Goal: Information Seeking & Learning: Compare options

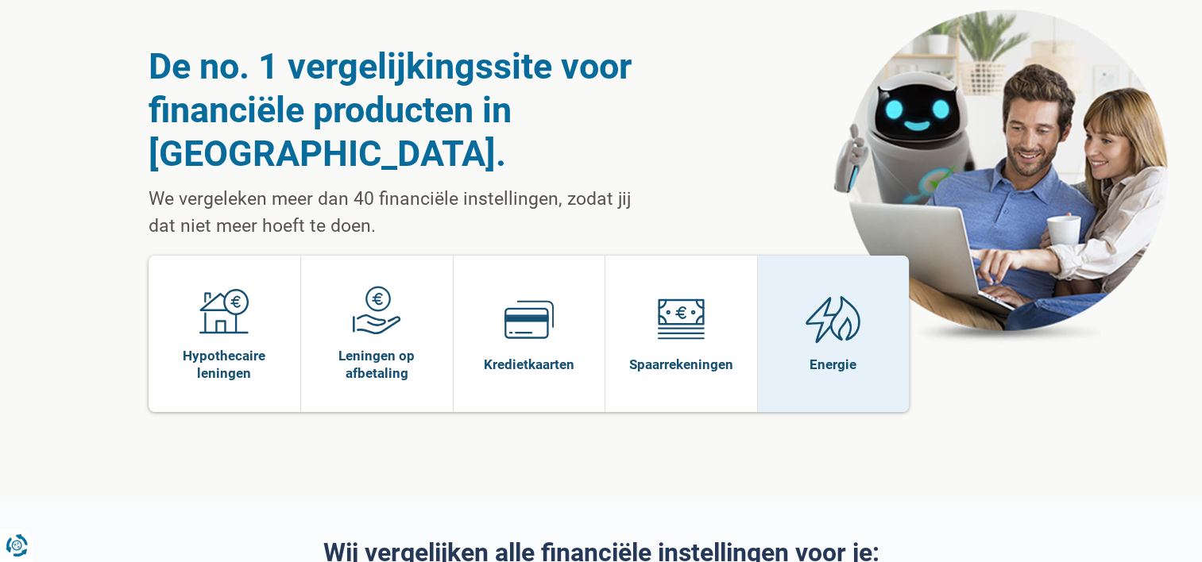
click at [863, 304] on link "Energie" at bounding box center [834, 334] width 152 height 156
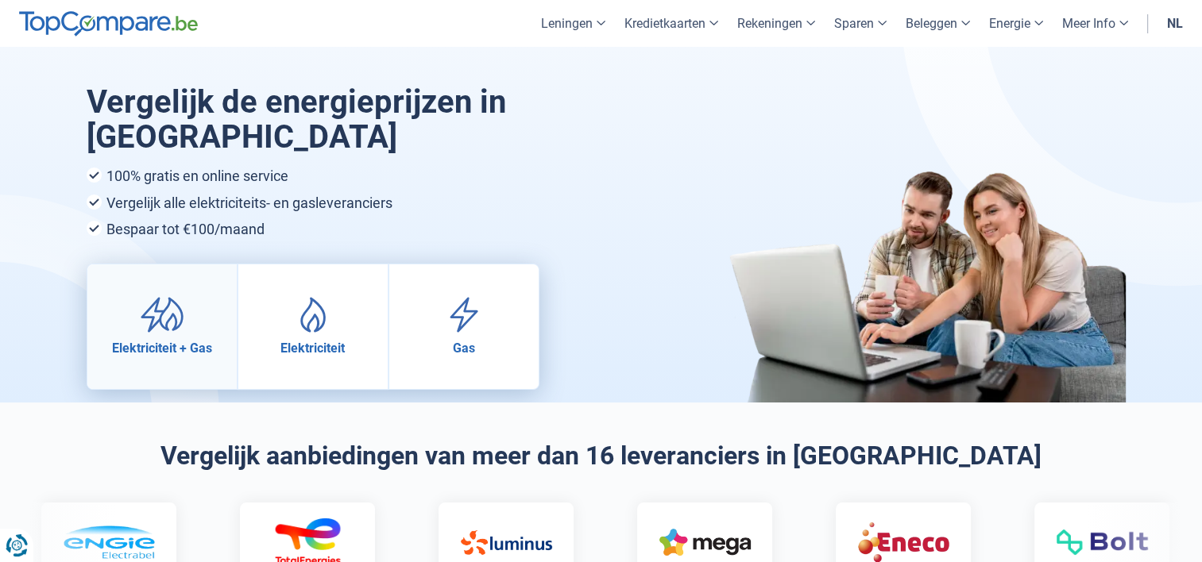
click at [196, 275] on link "Elektriciteit + Gas" at bounding box center [161, 327] width 149 height 125
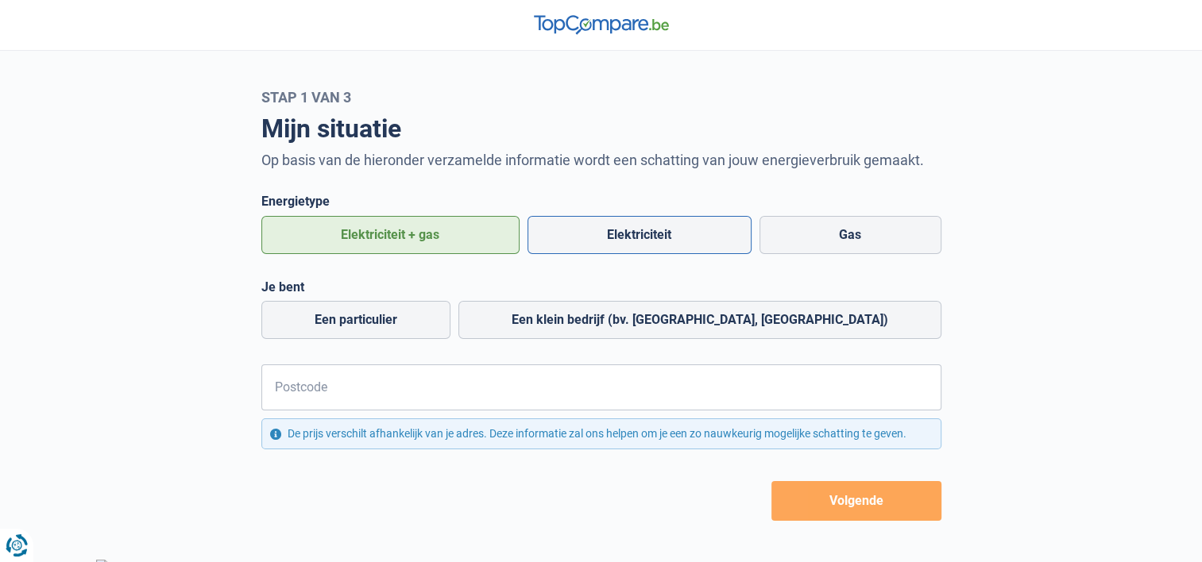
click at [602, 236] on label "Elektriciteit" at bounding box center [639, 235] width 224 height 38
click at [602, 236] on input "Elektriciteit" at bounding box center [639, 235] width 224 height 38
radio input "true"
radio input "false"
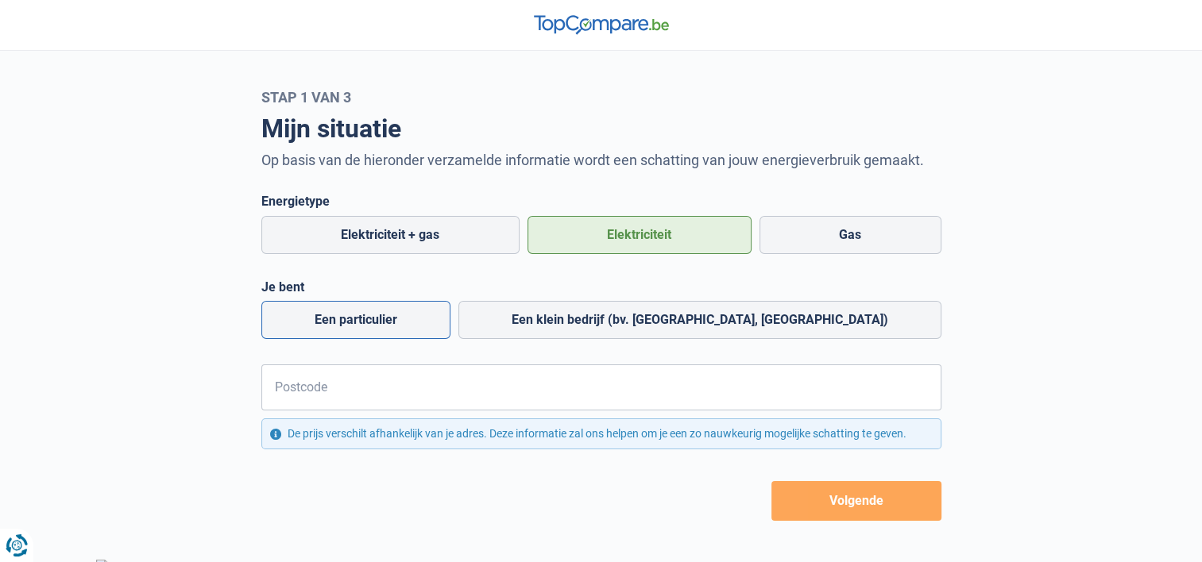
click at [342, 325] on label "Een particulier" at bounding box center [355, 320] width 189 height 38
click at [342, 325] on input "Een particulier" at bounding box center [355, 320] width 189 height 38
radio input "true"
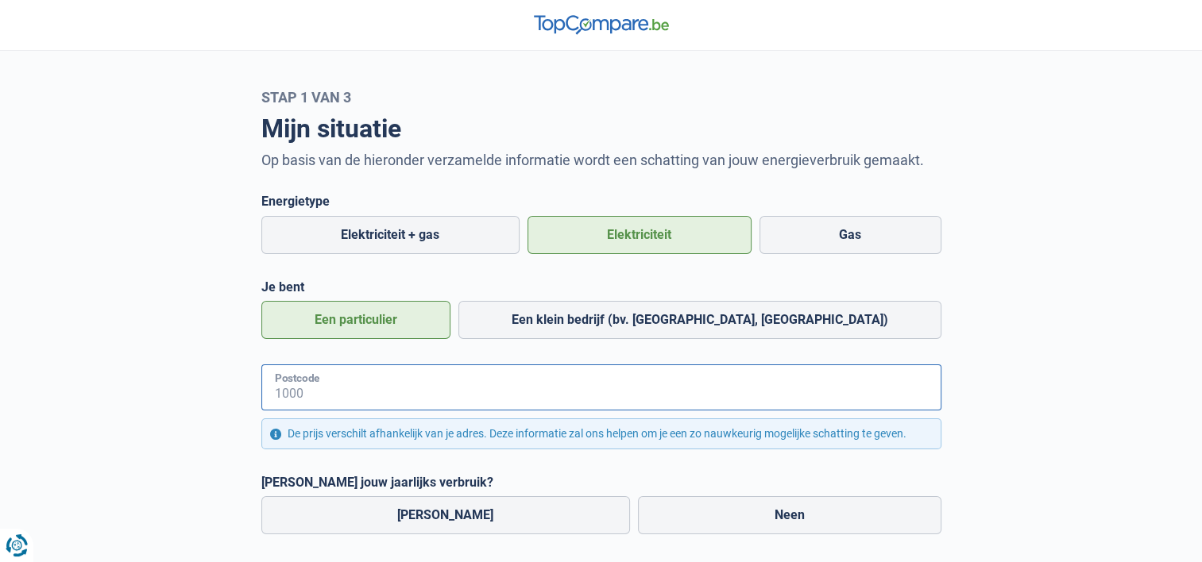
click at [342, 393] on input "Postcode" at bounding box center [601, 388] width 680 height 46
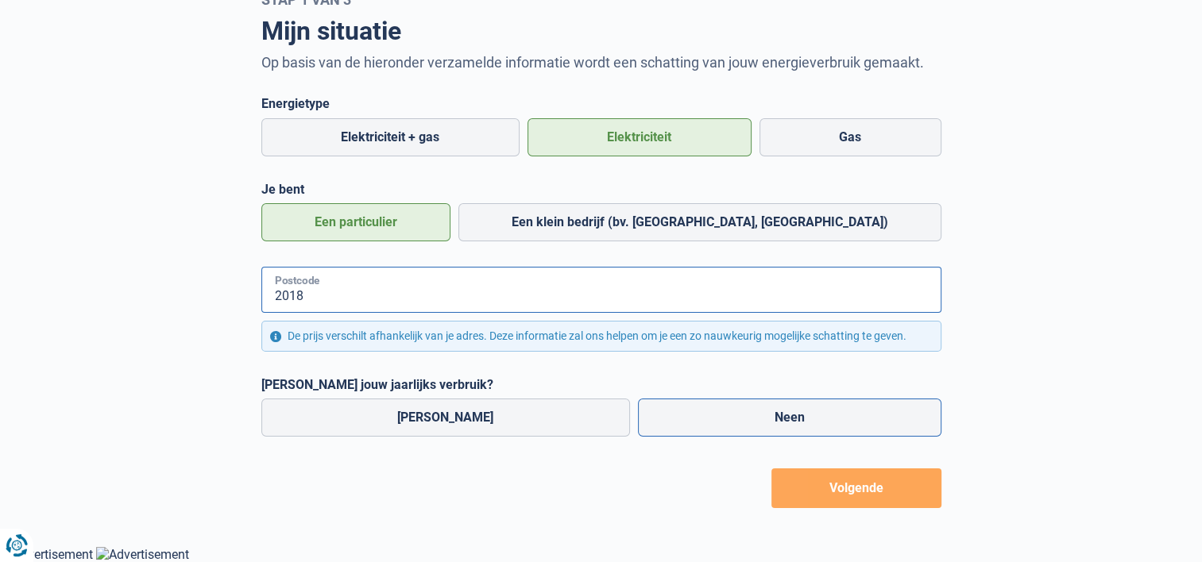
type input "2018"
click at [749, 422] on label "Neen" at bounding box center [789, 418] width 303 height 38
click at [749, 422] on input "Neen" at bounding box center [789, 418] width 303 height 38
radio input "true"
radio input "false"
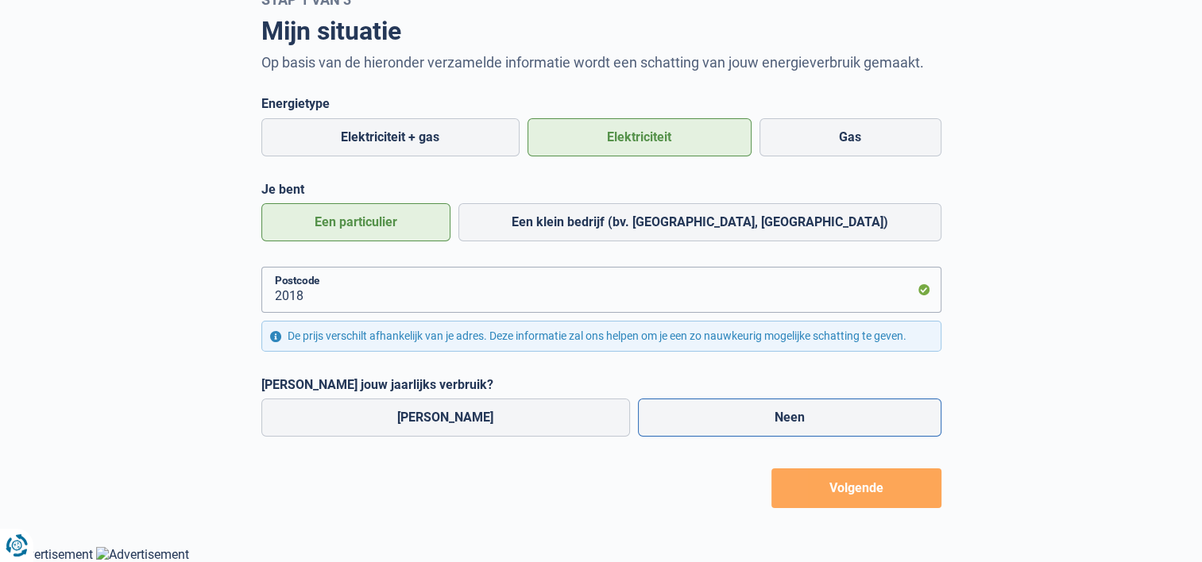
radio input "true"
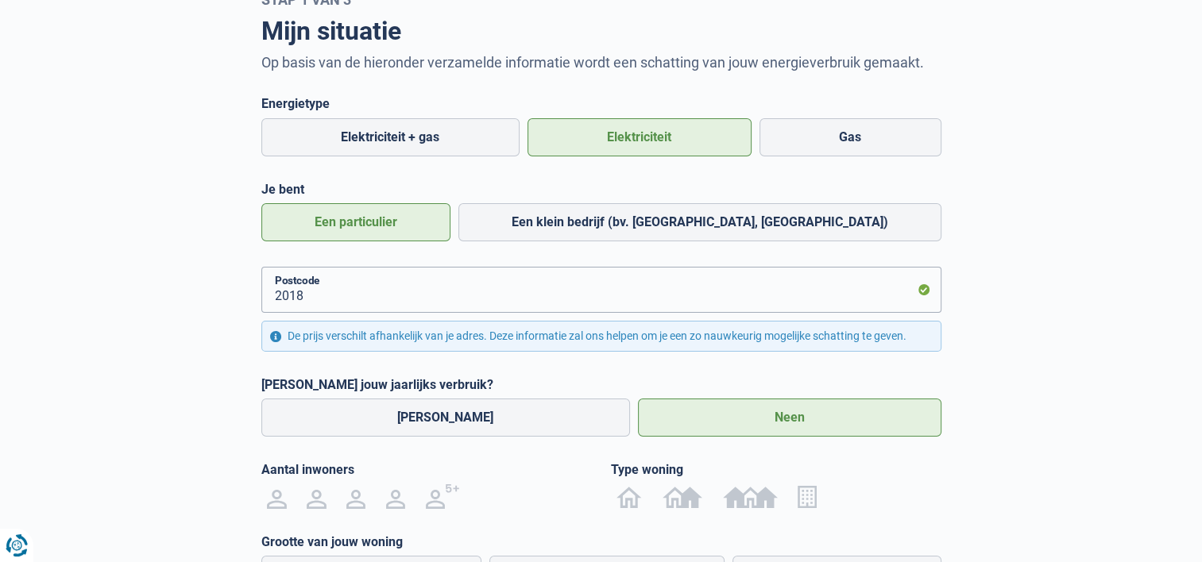
scroll to position [255, 0]
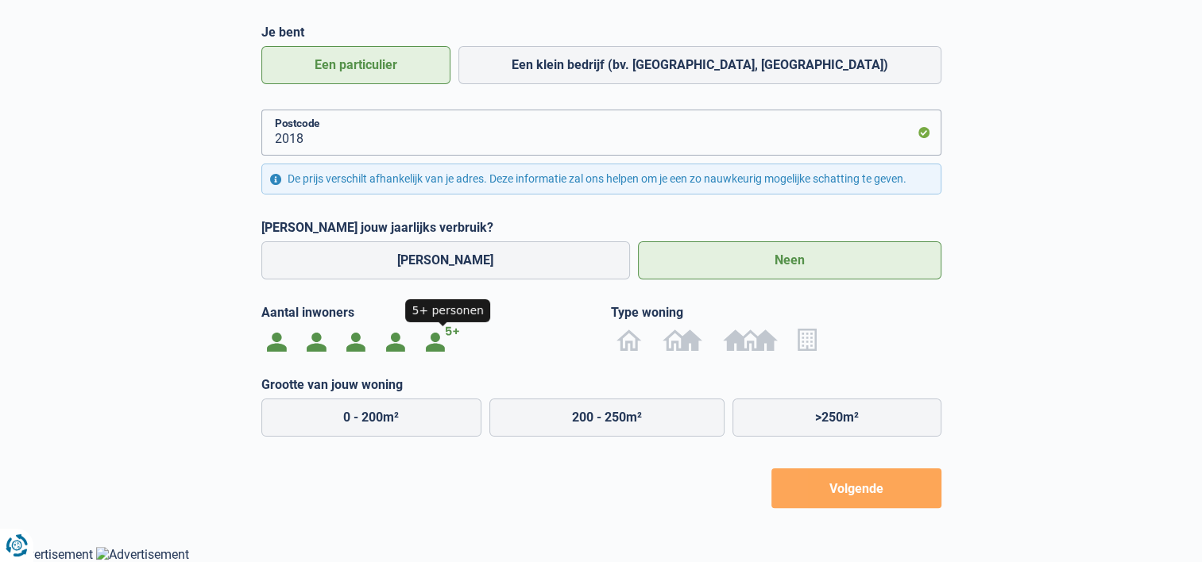
click at [437, 350] on img at bounding box center [443, 339] width 35 height 25
click at [437, 350] on input "radio" at bounding box center [442, 339] width 55 height 25
radio input "true"
click at [633, 342] on img at bounding box center [628, 339] width 25 height 25
click at [633, 342] on input "radio" at bounding box center [630, 339] width 46 height 25
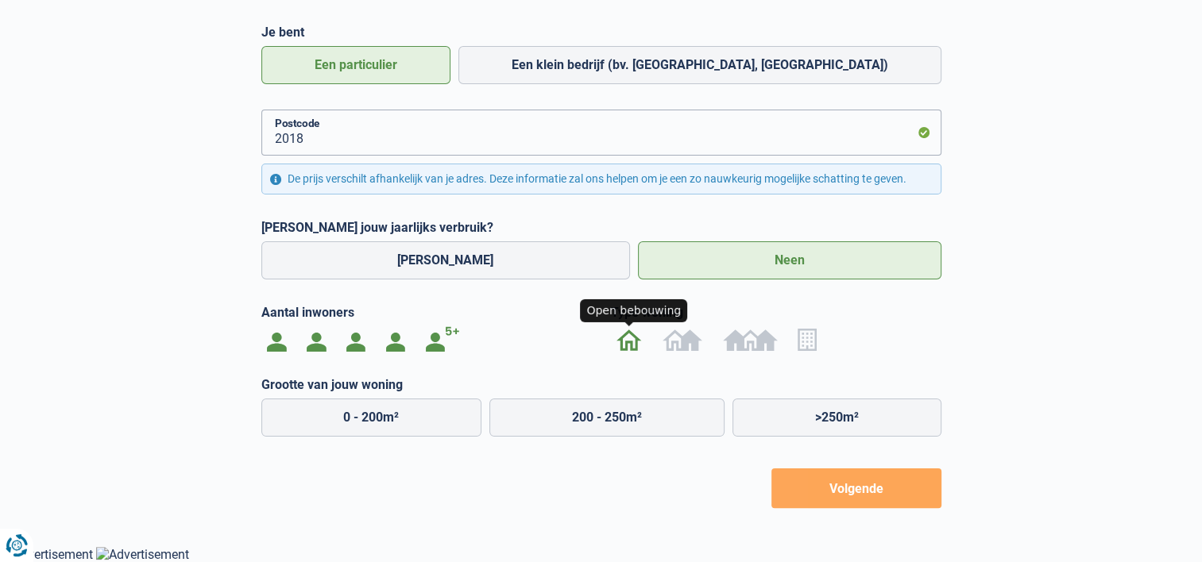
radio input "true"
click at [791, 422] on label ">250m²" at bounding box center [836, 418] width 209 height 38
click at [791, 422] on input ">250m²" at bounding box center [836, 418] width 209 height 38
radio input "true"
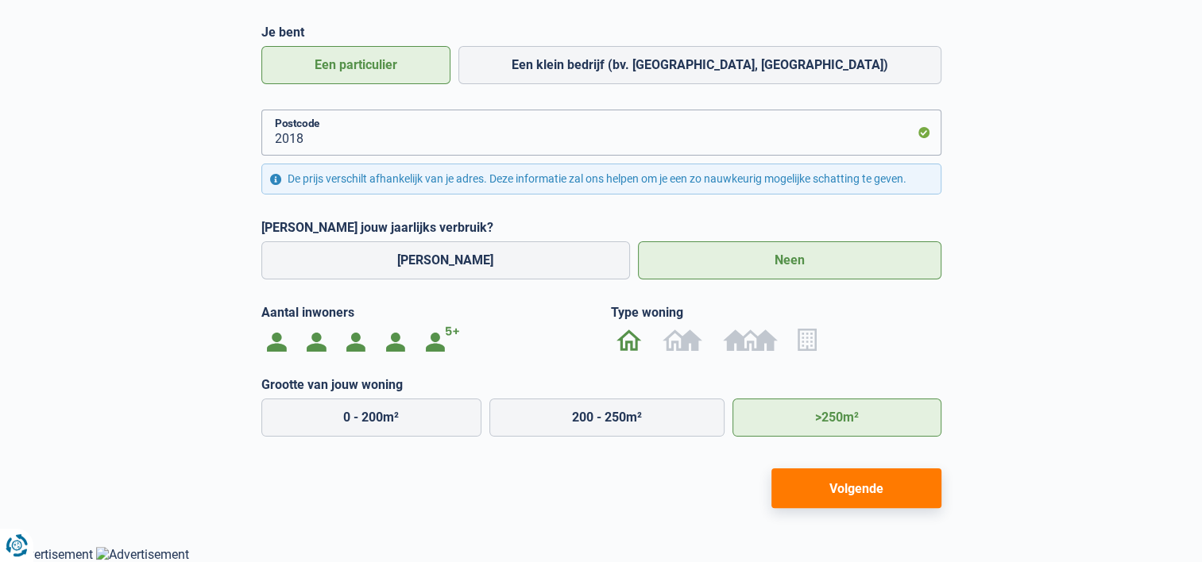
click at [860, 488] on button "Volgende" at bounding box center [856, 489] width 170 height 40
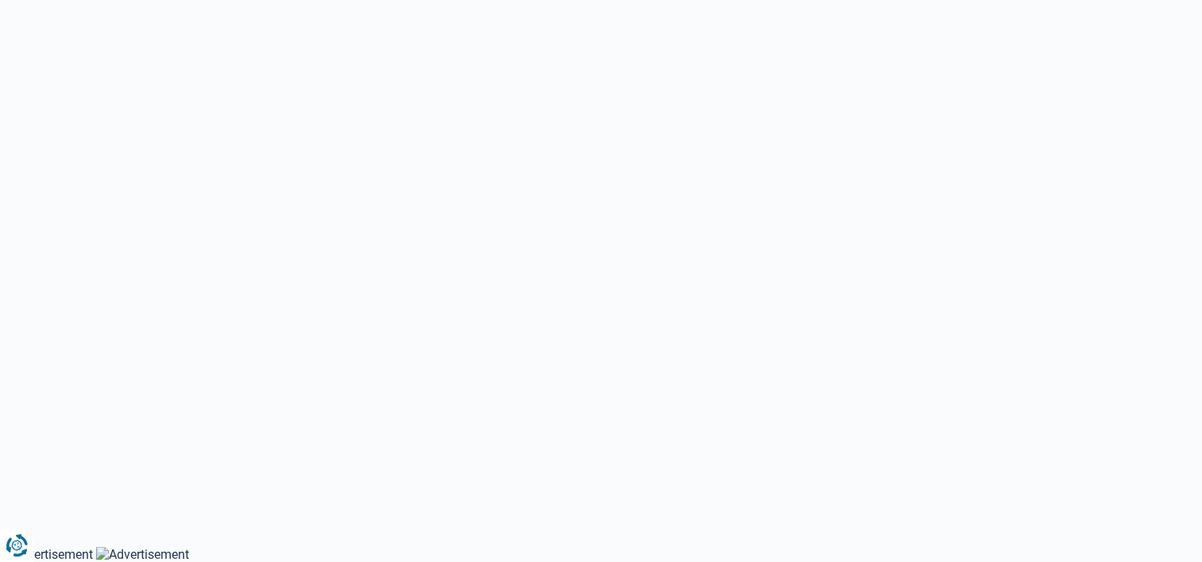
scroll to position [59, 0]
select select "Type meter"
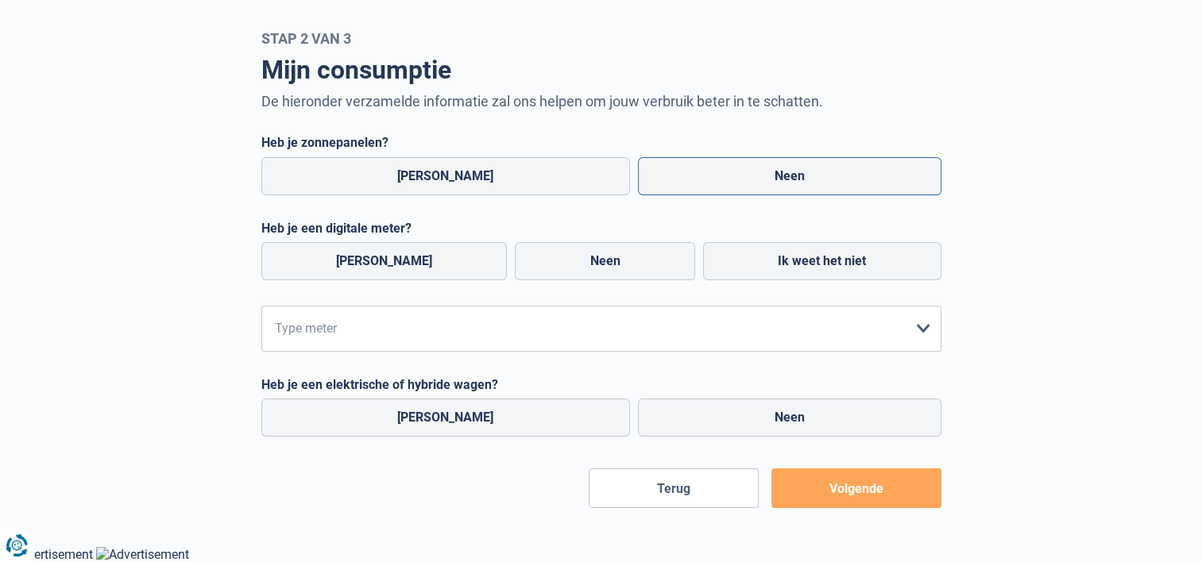
click at [848, 180] on label "Neen" at bounding box center [789, 176] width 303 height 38
click at [848, 180] on input "Neen" at bounding box center [789, 176] width 303 height 38
radio input "true"
radio input "false"
radio input "true"
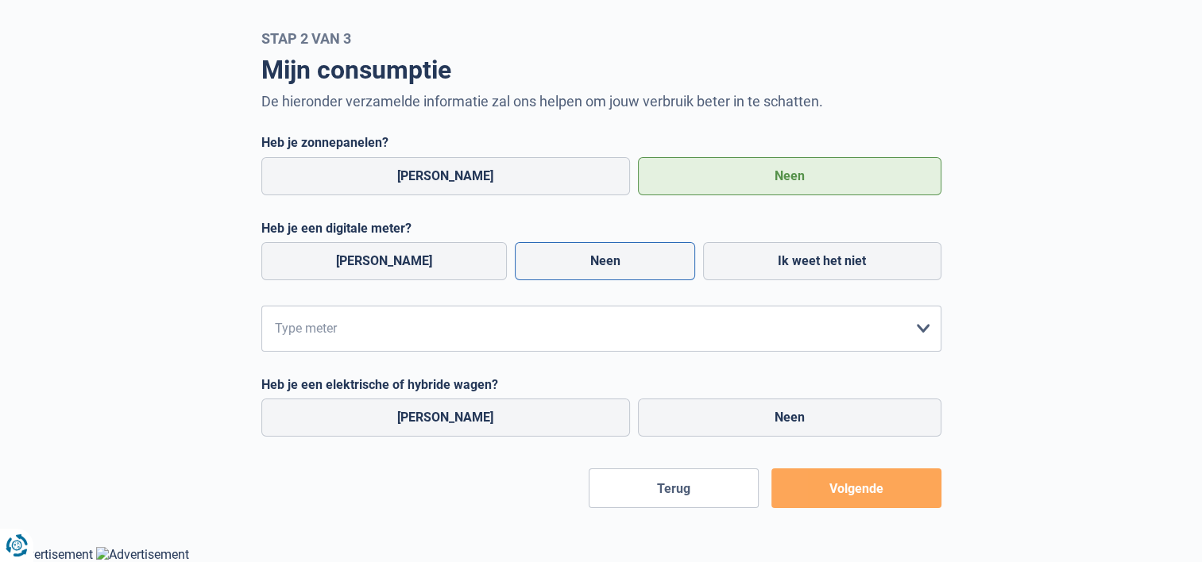
click at [562, 251] on label "Neen" at bounding box center [605, 261] width 180 height 38
click at [562, 251] on input "Neen" at bounding box center [605, 261] width 180 height 38
radio input "true"
radio input "false"
radio input "true"
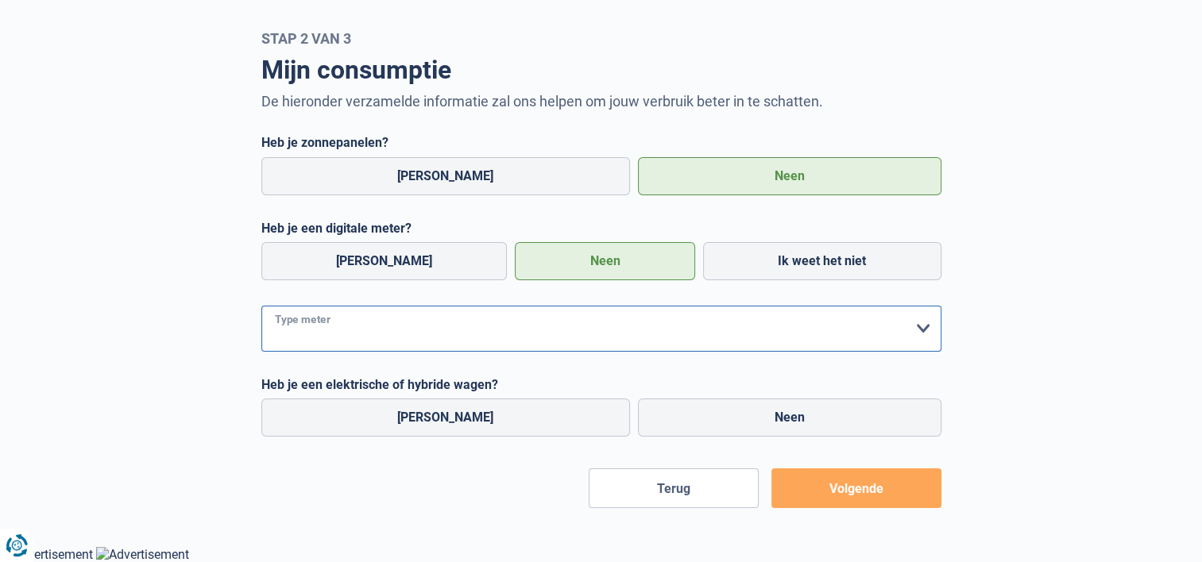
click at [575, 327] on select "form.selectOption Enkelvoudig Tweevoudig Enkelvoudig + uitsluitend nachttarief …" at bounding box center [601, 329] width 680 height 46
select select "day_night_bi_hourly"
click at [261, 306] on select "form.selectOption Enkelvoudig Tweevoudig Enkelvoudig + uitsluitend nachttarief …" at bounding box center [601, 329] width 680 height 46
click at [531, 415] on label "[PERSON_NAME]" at bounding box center [445, 418] width 369 height 38
click at [531, 415] on input "[PERSON_NAME]" at bounding box center [445, 418] width 369 height 38
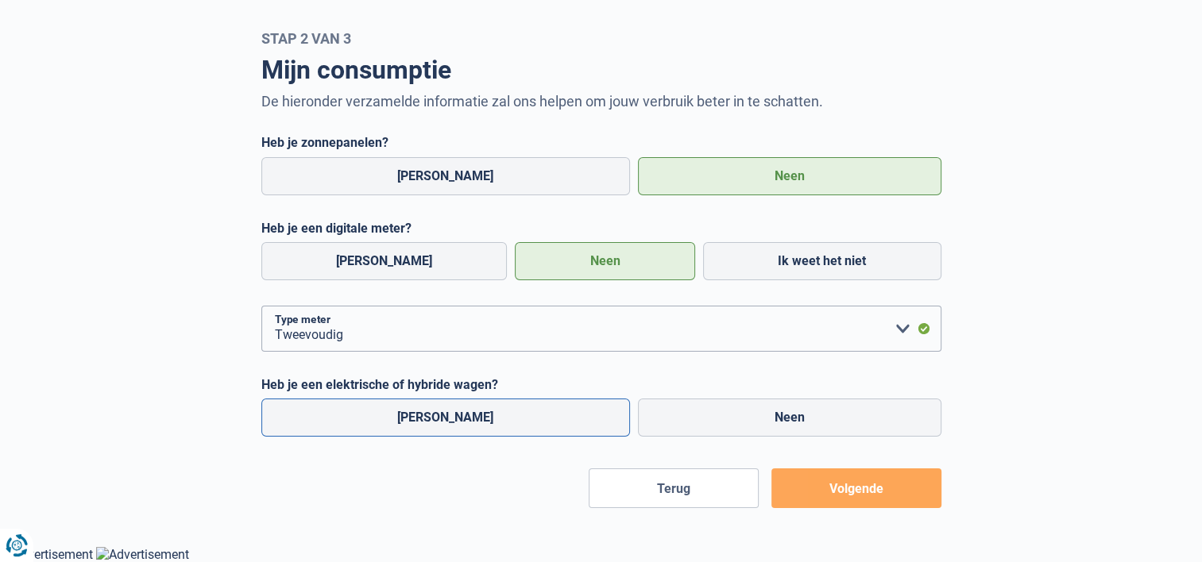
radio input "true"
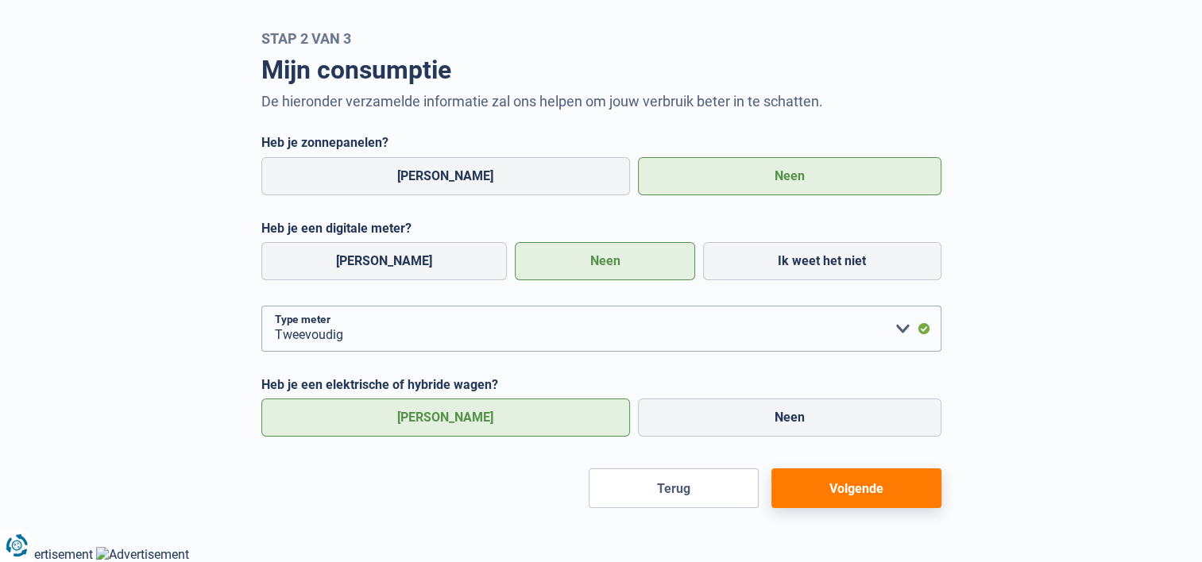
click at [919, 496] on button "Volgende" at bounding box center [856, 489] width 170 height 40
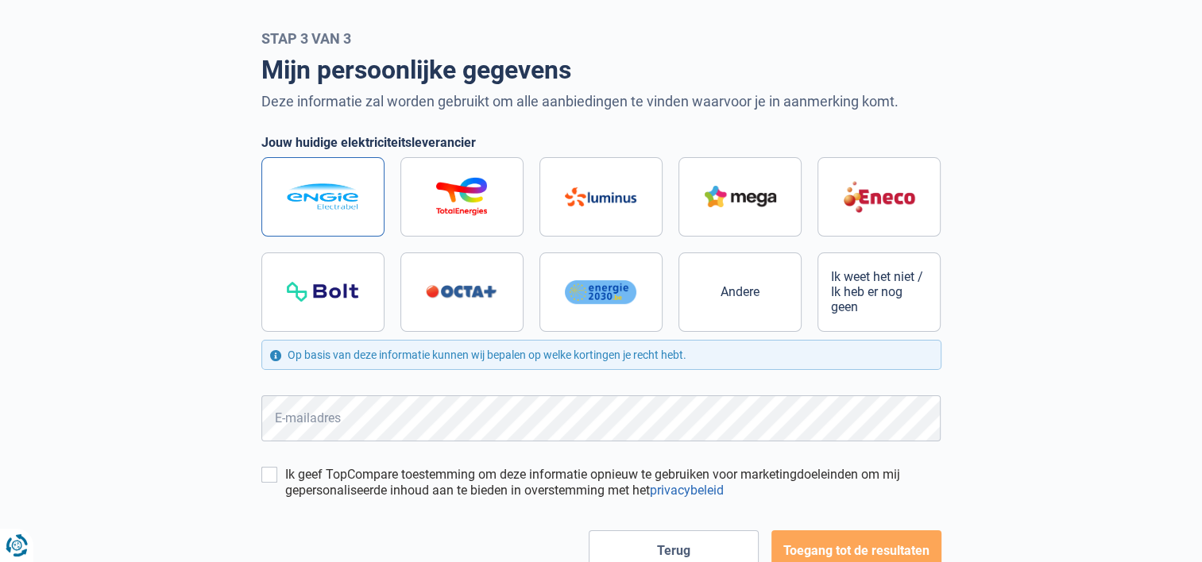
scroll to position [121, 0]
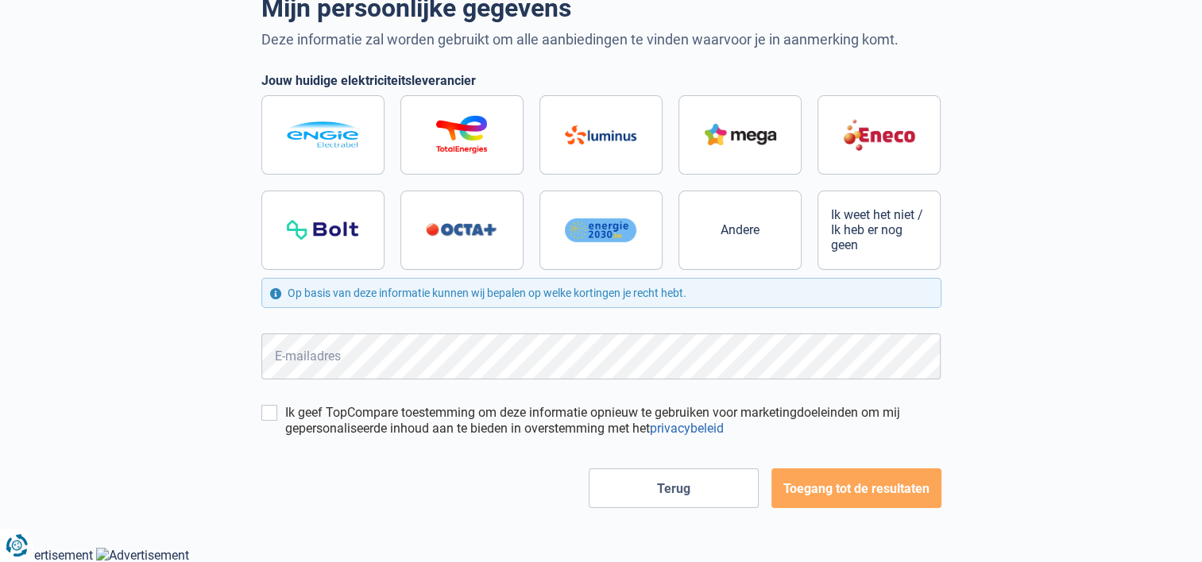
click at [173, 284] on div "[PERSON_NAME] persoonlijke gegevens Deze informatie zal worden gebruikt om alle…" at bounding box center [601, 247] width 1049 height 524
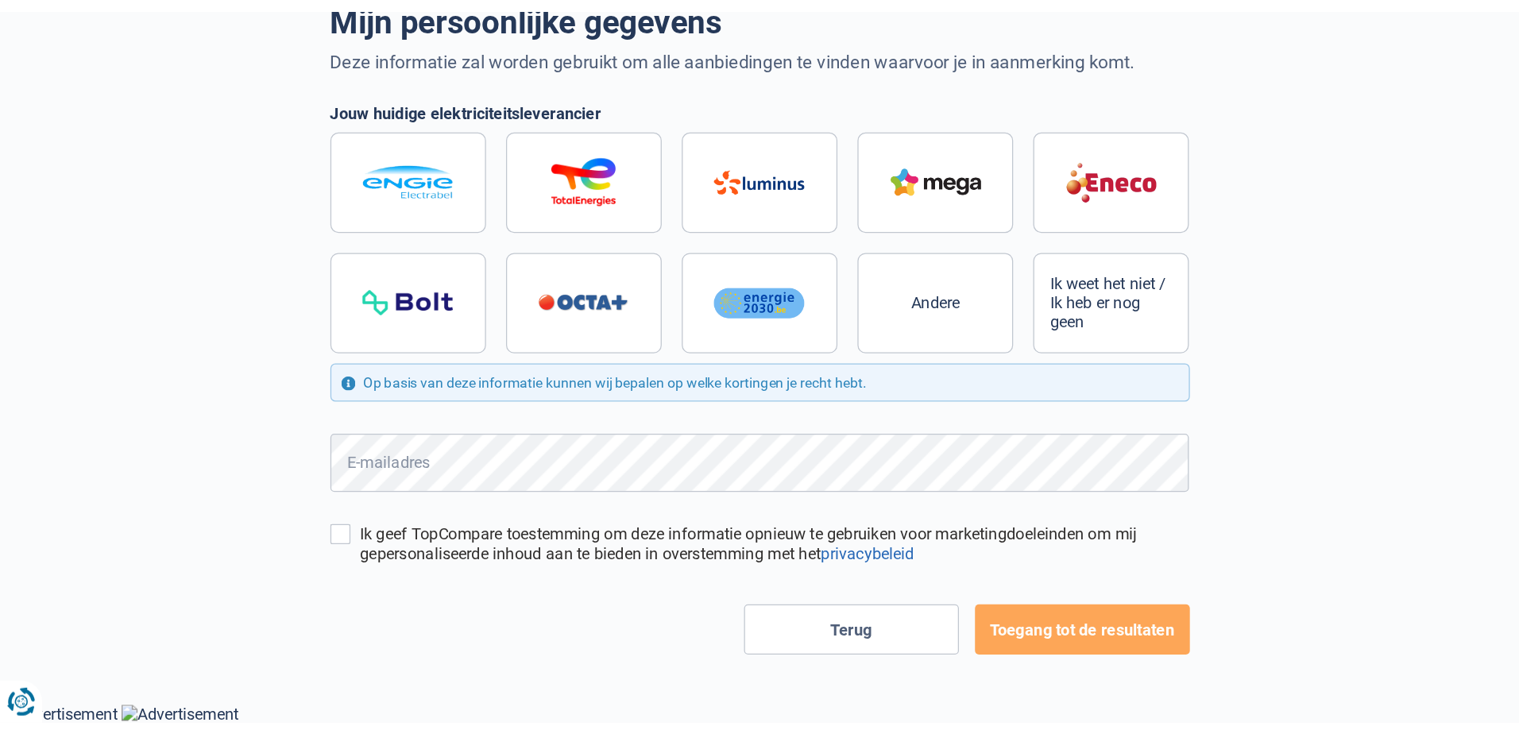
scroll to position [0, 0]
